Goal: Information Seeking & Learning: Learn about a topic

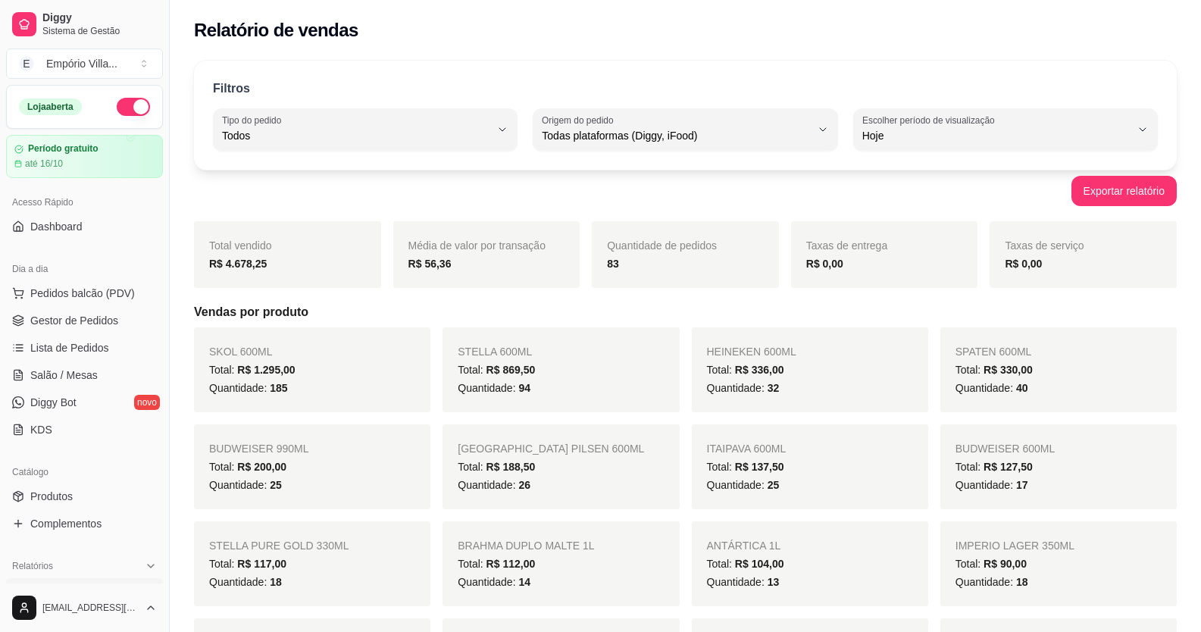
select select "ALL"
select select "0"
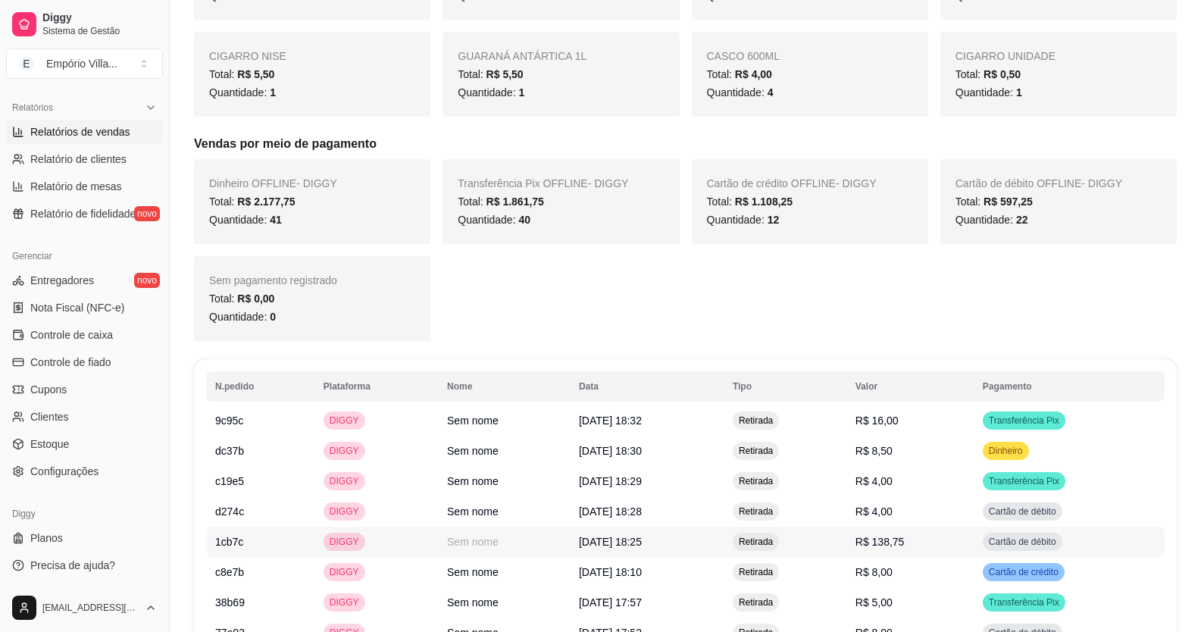
scroll to position [1288, 0]
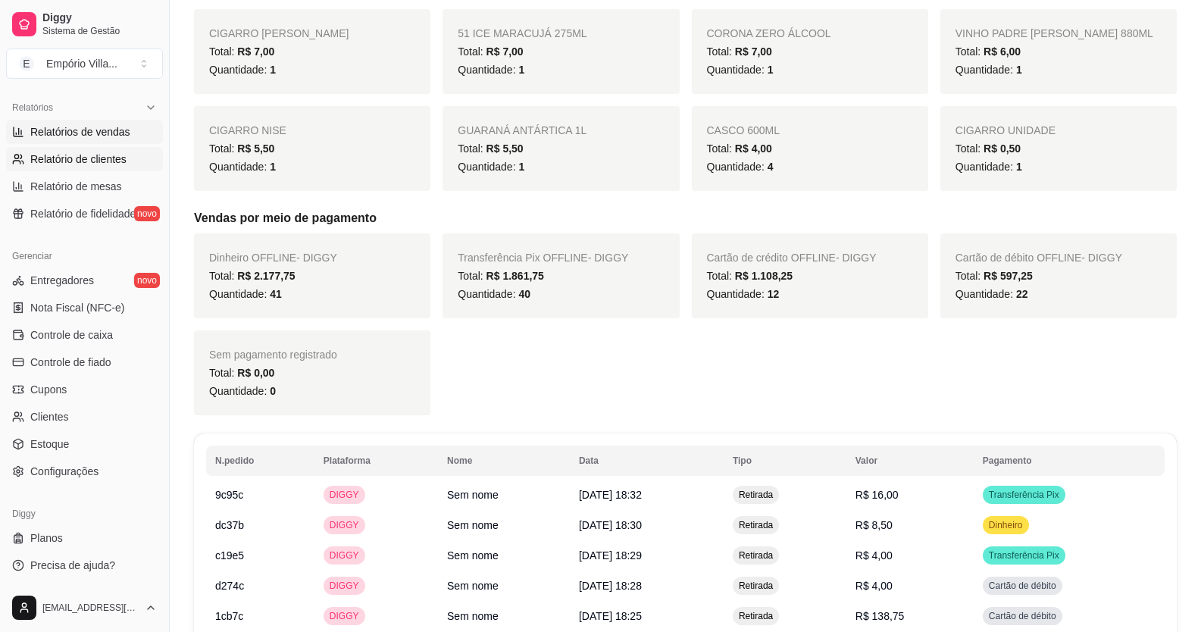
click at [89, 164] on span "Relatório de clientes" at bounding box center [78, 159] width 96 height 15
select select "30"
select select "HIGHEST_TOTAL_SPENT_WITH_ORDERS"
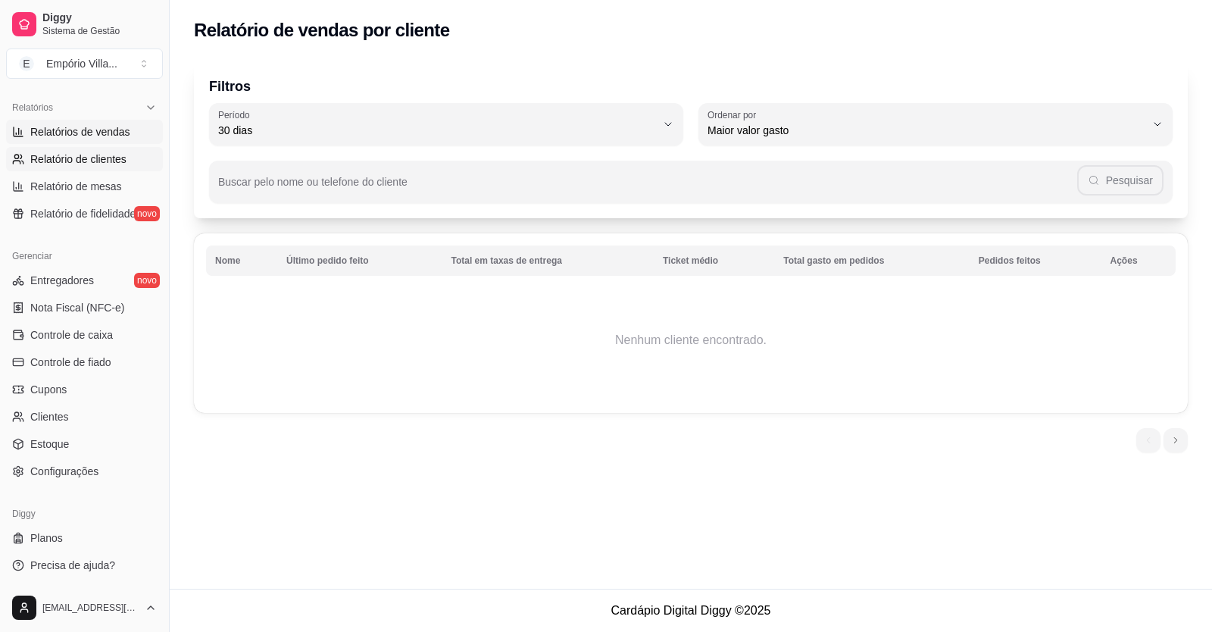
click at [92, 132] on span "Relatórios de vendas" at bounding box center [80, 131] width 100 height 15
select select "ALL"
select select "0"
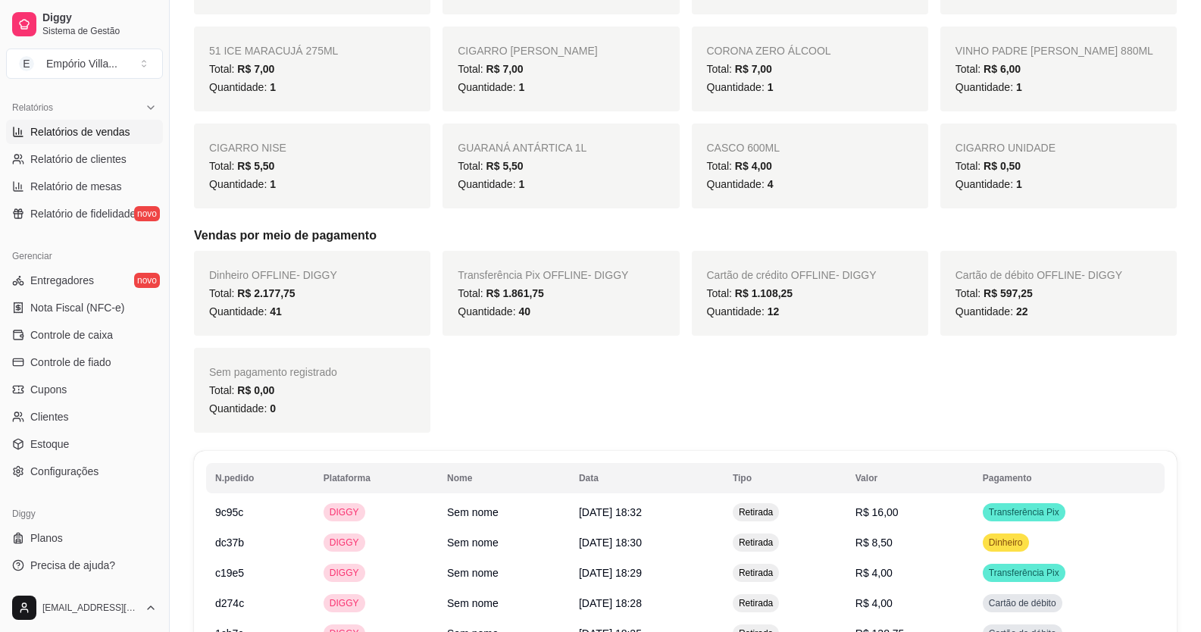
scroll to position [1212, 0]
